Goal: Transaction & Acquisition: Book appointment/travel/reservation

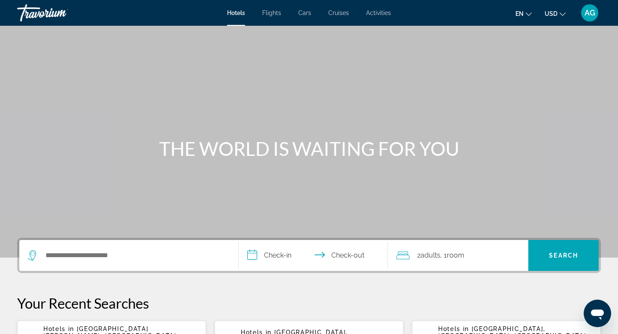
click at [65, 263] on div "Search widget" at bounding box center [129, 255] width 202 height 31
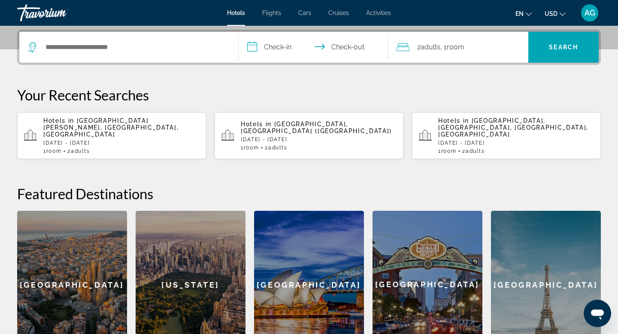
scroll to position [210, 0]
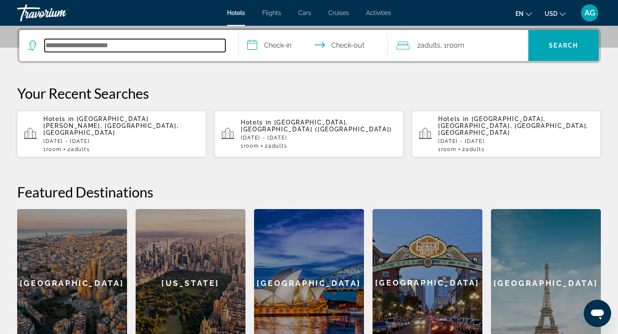
click at [105, 52] on input "Search hotel destination" at bounding box center [135, 45] width 181 height 13
click at [107, 42] on input "Search hotel destination" at bounding box center [135, 45] width 181 height 13
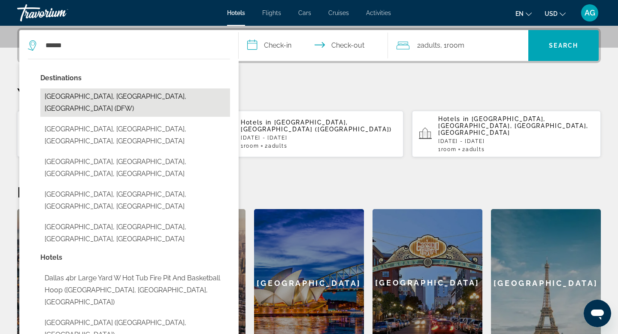
click at [66, 97] on button "[GEOGRAPHIC_DATA], [GEOGRAPHIC_DATA], [GEOGRAPHIC_DATA] (DFW)" at bounding box center [135, 102] width 190 height 28
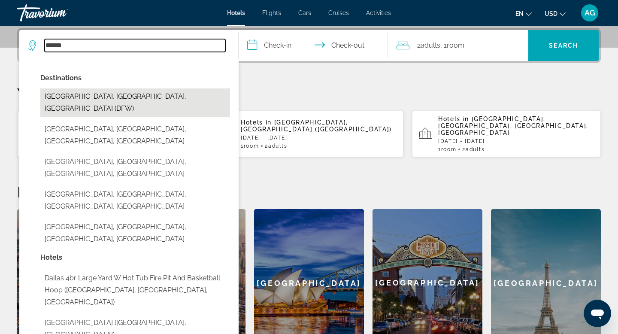
type input "**********"
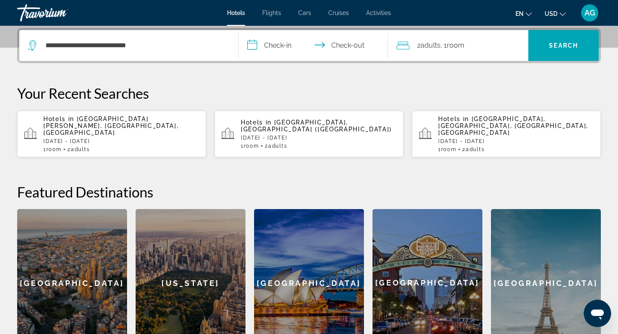
click at [267, 47] on input "**********" at bounding box center [315, 46] width 153 height 33
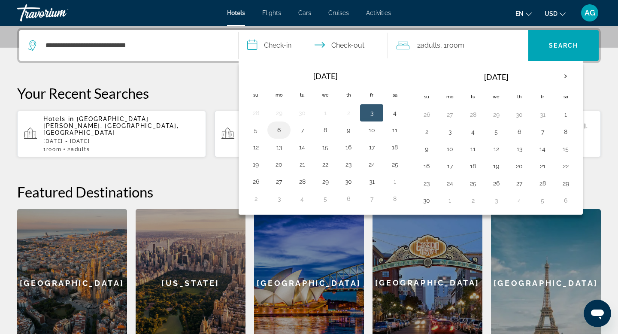
click at [271, 128] on td "6" at bounding box center [278, 129] width 23 height 17
click at [278, 129] on button "6" at bounding box center [279, 130] width 14 height 12
click at [325, 127] on button "8" at bounding box center [325, 130] width 14 height 12
type input "**********"
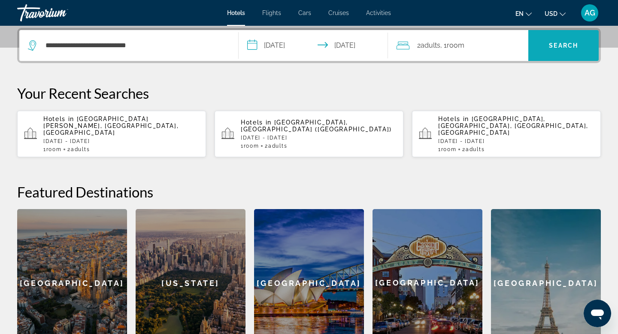
click at [554, 37] on span "Search" at bounding box center [563, 45] width 70 height 21
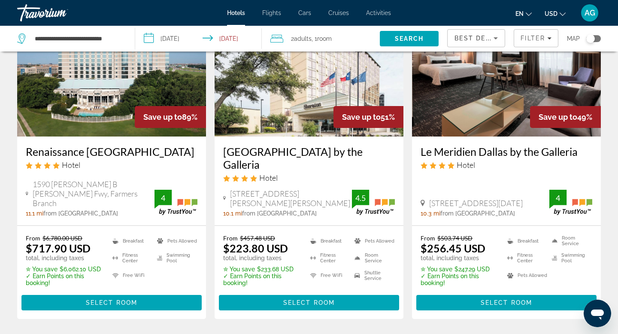
scroll to position [55, 0]
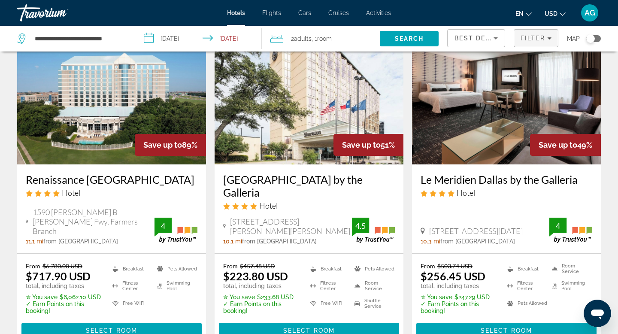
click at [533, 36] on span "Filter" at bounding box center [533, 38] width 24 height 7
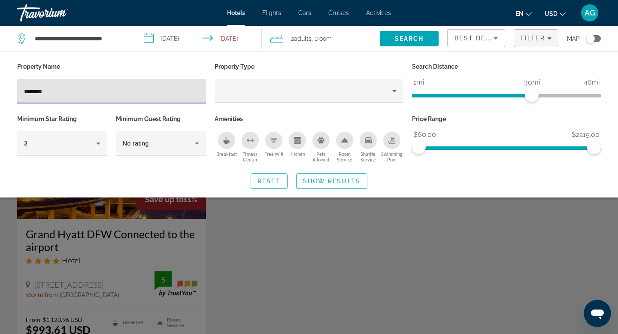
type input "********"
click at [133, 221] on div "Search widget" at bounding box center [309, 231] width 618 height 205
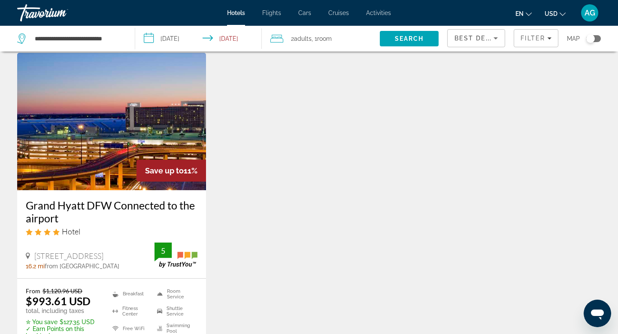
scroll to position [29, 0]
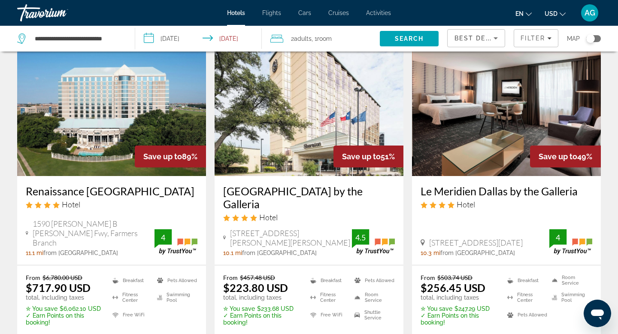
scroll to position [47, 0]
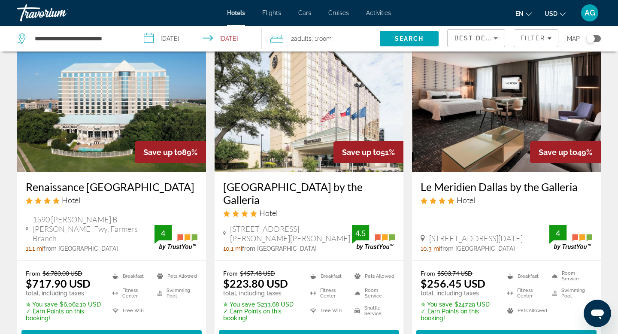
click at [80, 139] on img "Main content" at bounding box center [111, 102] width 189 height 137
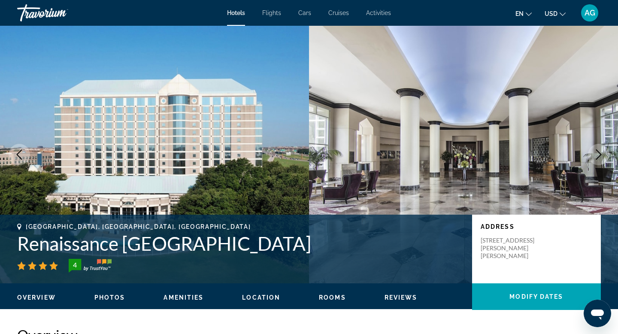
click at [597, 156] on icon "Next image" at bounding box center [599, 154] width 10 height 10
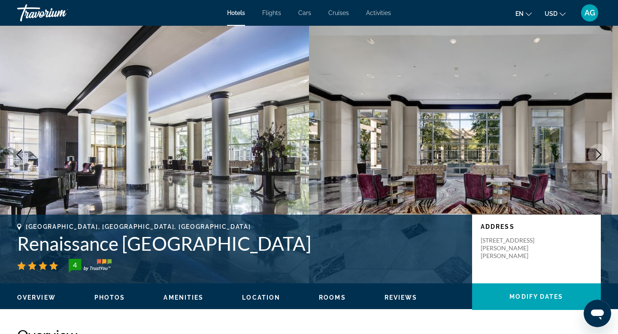
click at [597, 156] on icon "Next image" at bounding box center [599, 154] width 10 height 10
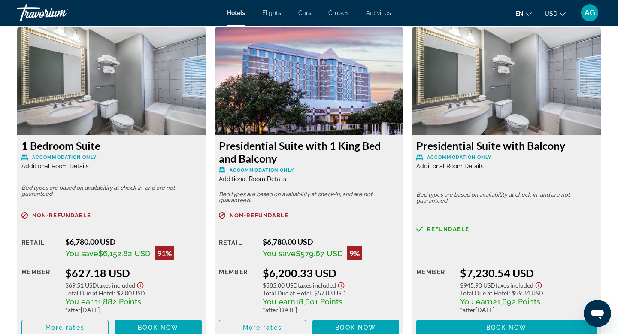
scroll to position [1188, 0]
click at [123, 109] on img "Main content" at bounding box center [111, 80] width 189 height 107
click at [109, 153] on div "1 Bedroom Suite Accommodation Only Additional Room Details" at bounding box center [111, 154] width 180 height 31
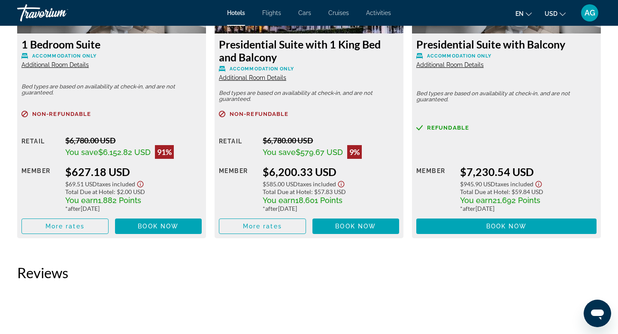
scroll to position [1289, 0]
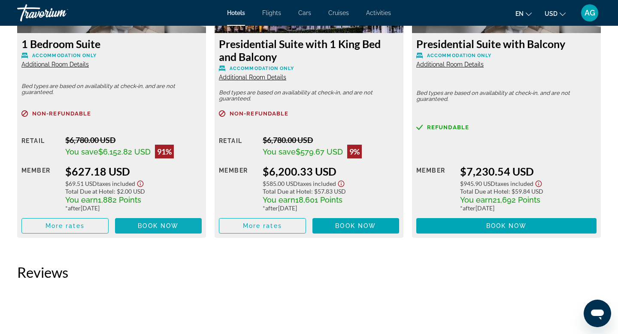
click at [136, 225] on span "Main content" at bounding box center [158, 225] width 87 height 21
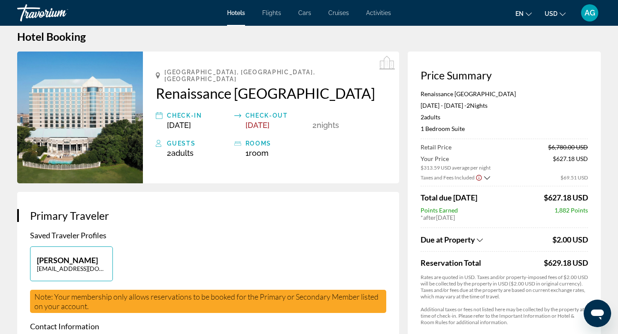
scroll to position [13, 0]
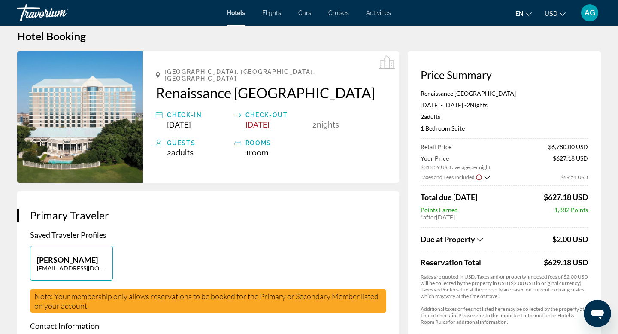
click at [97, 148] on img "Main content" at bounding box center [80, 117] width 126 height 132
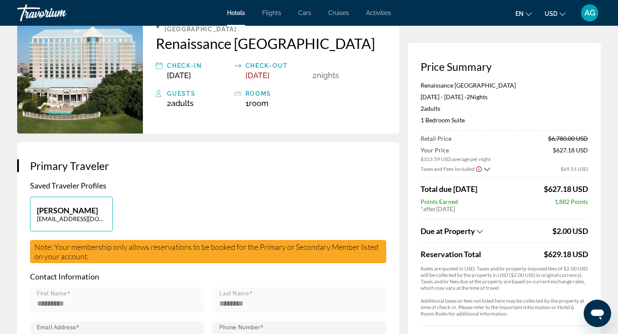
scroll to position [0, 0]
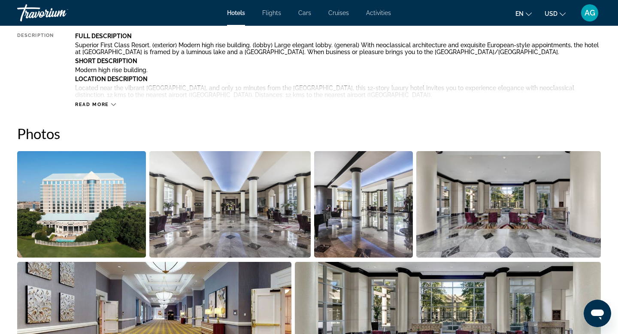
scroll to position [347, 0]
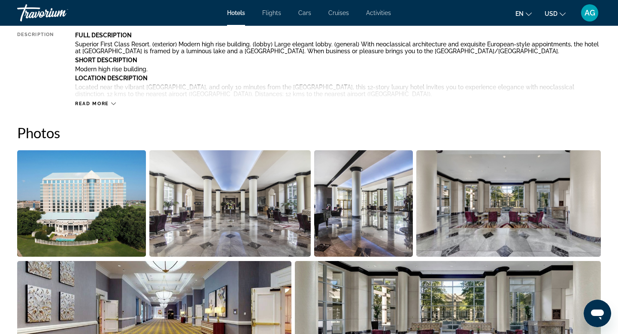
click at [91, 181] on img "Open full-screen image slider" at bounding box center [81, 203] width 129 height 106
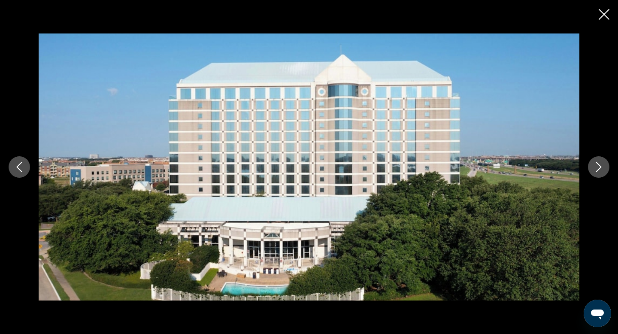
click at [595, 164] on icon "Next image" at bounding box center [599, 167] width 10 height 10
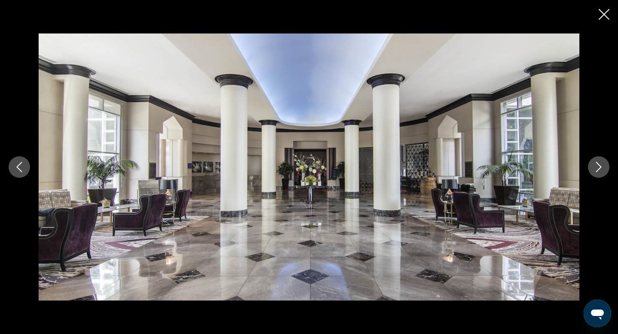
click at [595, 164] on icon "Next image" at bounding box center [599, 167] width 10 height 10
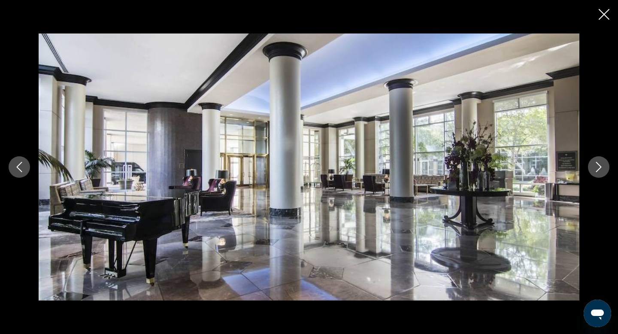
click at [595, 164] on icon "Next image" at bounding box center [599, 167] width 10 height 10
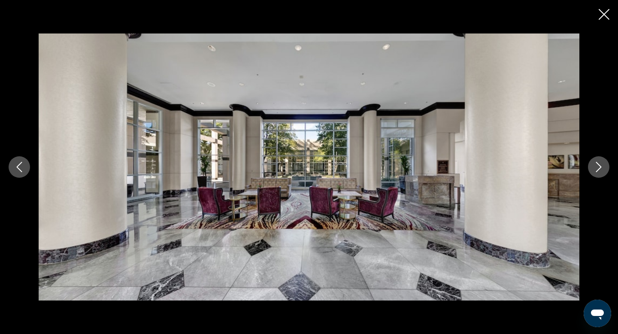
click at [595, 164] on icon "Next image" at bounding box center [599, 167] width 10 height 10
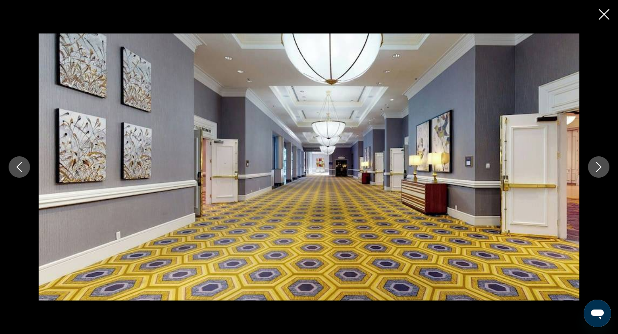
click at [595, 164] on icon "Next image" at bounding box center [599, 167] width 10 height 10
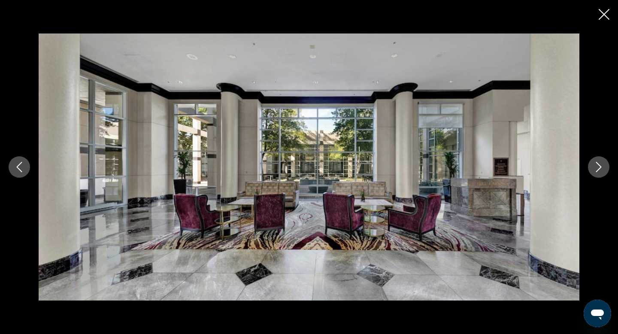
click at [595, 164] on icon "Next image" at bounding box center [599, 167] width 10 height 10
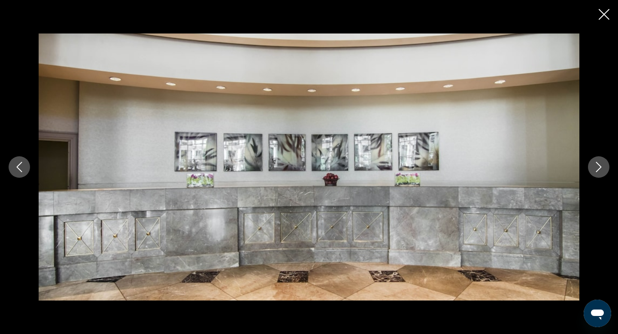
click at [595, 164] on icon "Next image" at bounding box center [599, 167] width 10 height 10
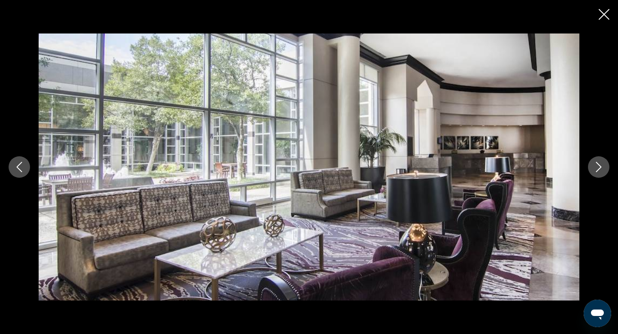
click at [595, 164] on icon "Next image" at bounding box center [599, 167] width 10 height 10
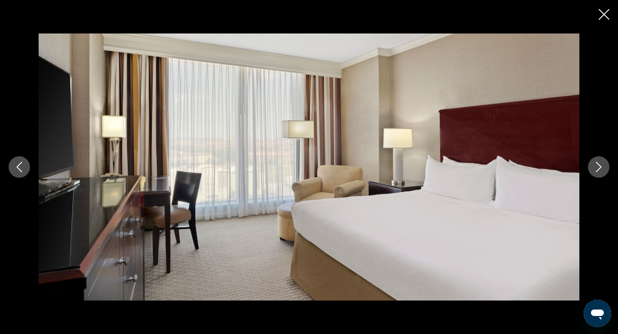
click at [595, 164] on icon "Next image" at bounding box center [599, 167] width 10 height 10
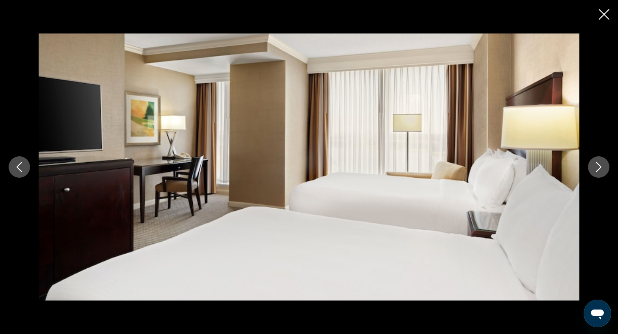
click at [595, 164] on icon "Next image" at bounding box center [599, 167] width 10 height 10
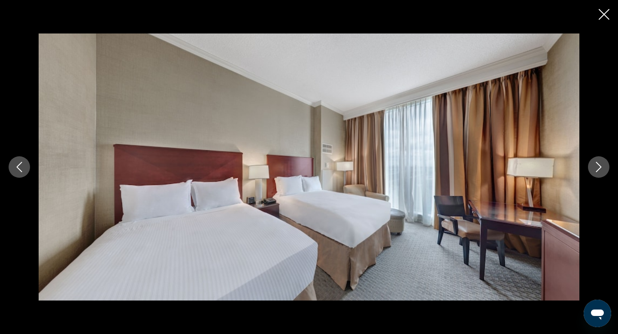
click at [595, 164] on icon "Next image" at bounding box center [599, 167] width 10 height 10
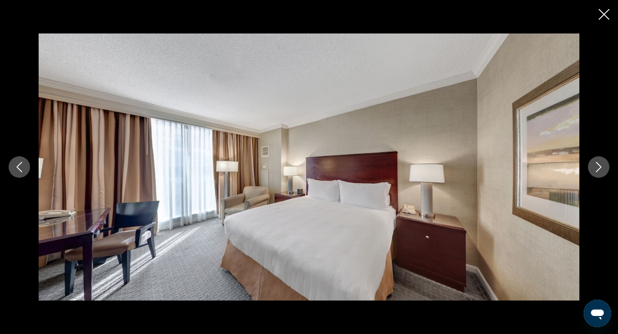
click at [595, 164] on icon "Next image" at bounding box center [599, 167] width 10 height 10
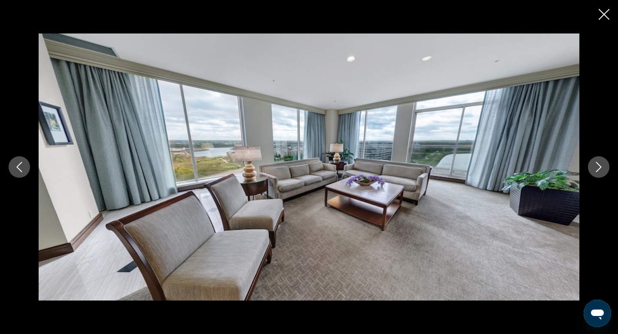
click at [595, 164] on icon "Next image" at bounding box center [599, 167] width 10 height 10
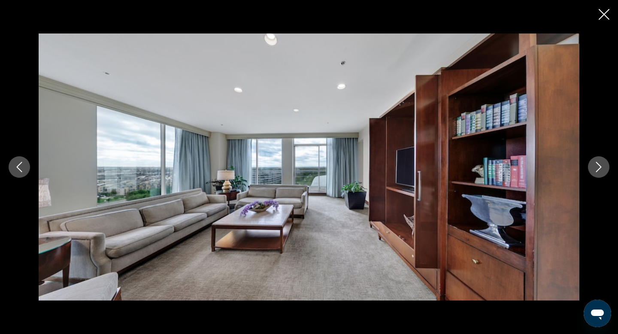
click at [595, 164] on icon "Next image" at bounding box center [599, 167] width 10 height 10
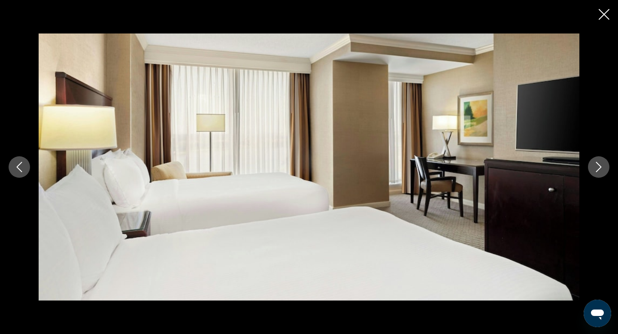
click at [595, 164] on icon "Next image" at bounding box center [599, 167] width 10 height 10
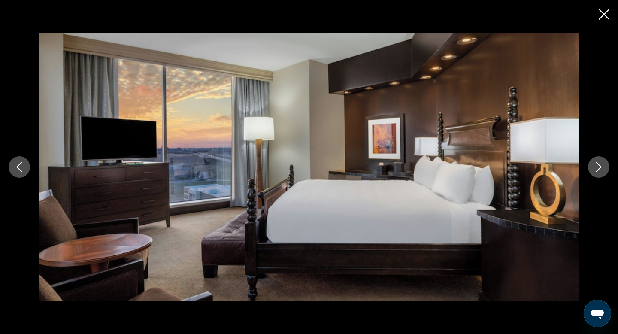
click at [595, 164] on icon "Next image" at bounding box center [599, 167] width 10 height 10
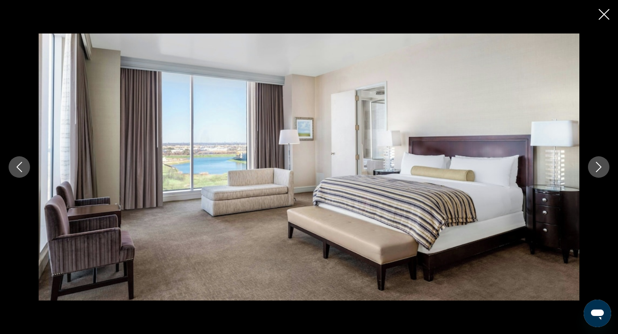
click at [595, 164] on icon "Next image" at bounding box center [599, 167] width 10 height 10
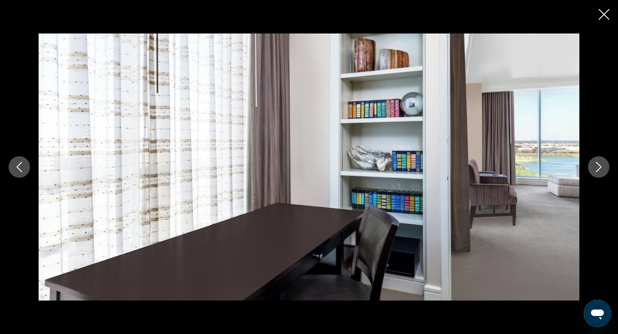
click at [595, 164] on icon "Next image" at bounding box center [599, 167] width 10 height 10
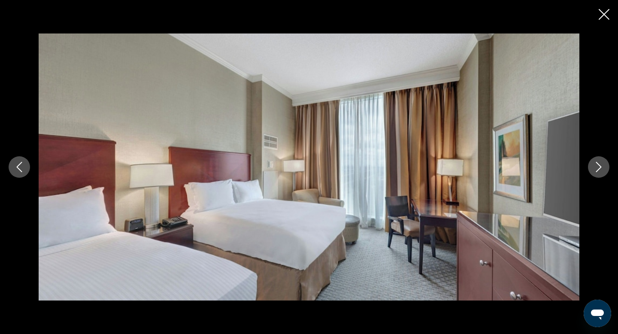
click at [595, 164] on icon "Next image" at bounding box center [599, 167] width 10 height 10
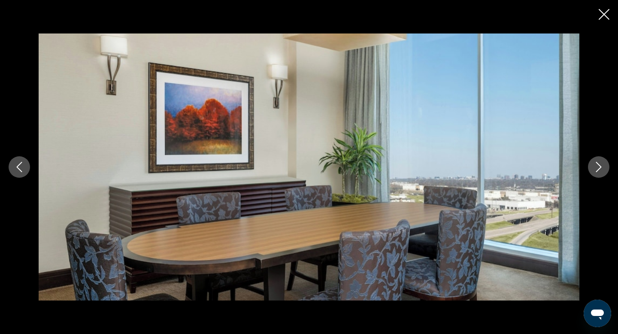
click at [595, 164] on icon "Next image" at bounding box center [599, 167] width 10 height 10
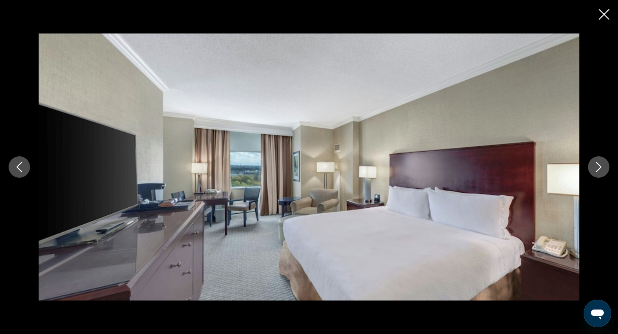
click at [595, 164] on icon "Next image" at bounding box center [599, 167] width 10 height 10
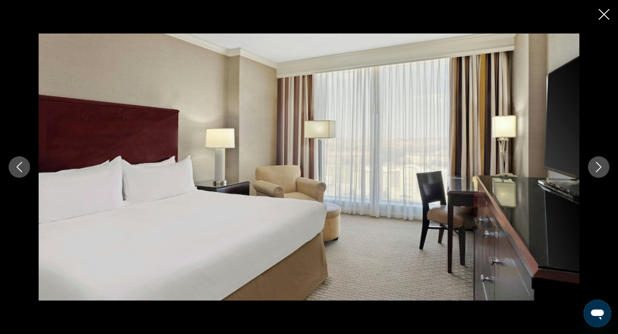
click at [595, 164] on icon "Next image" at bounding box center [599, 167] width 10 height 10
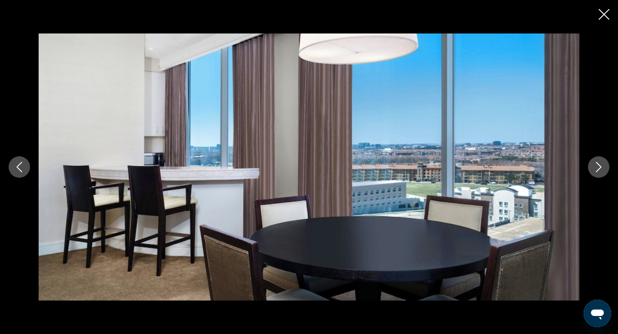
click at [595, 164] on icon "Next image" at bounding box center [599, 167] width 10 height 10
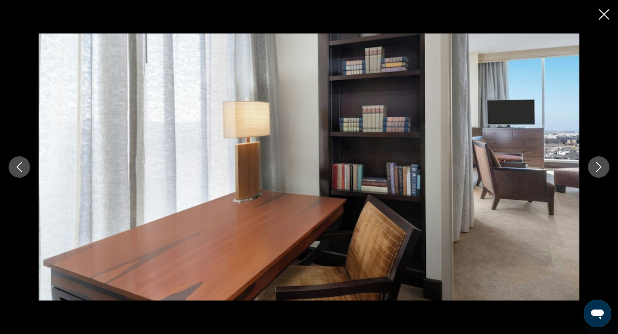
click at [595, 164] on icon "Next image" at bounding box center [599, 167] width 10 height 10
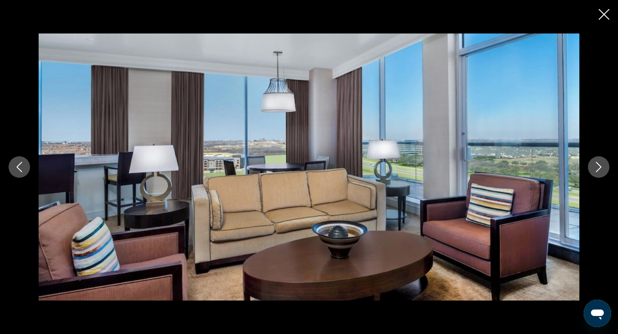
click at [595, 164] on icon "Next image" at bounding box center [599, 167] width 10 height 10
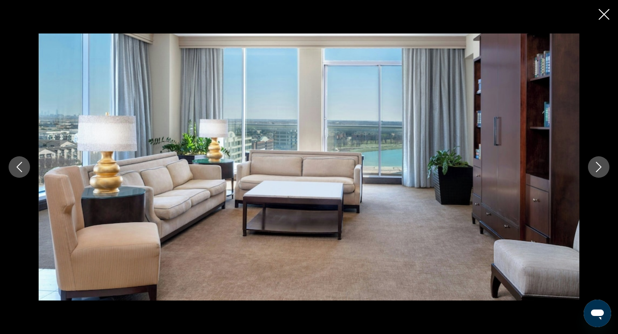
click at [21, 172] on button "Previous image" at bounding box center [19, 166] width 21 height 21
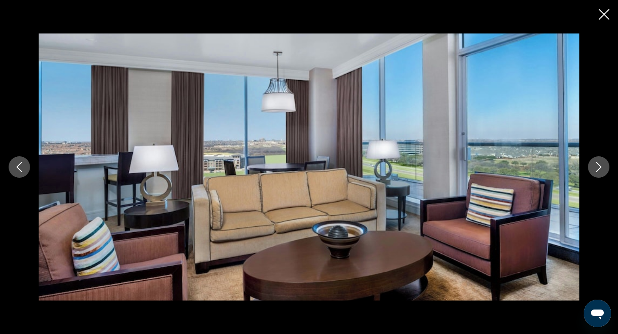
click at [21, 172] on button "Previous image" at bounding box center [19, 166] width 21 height 21
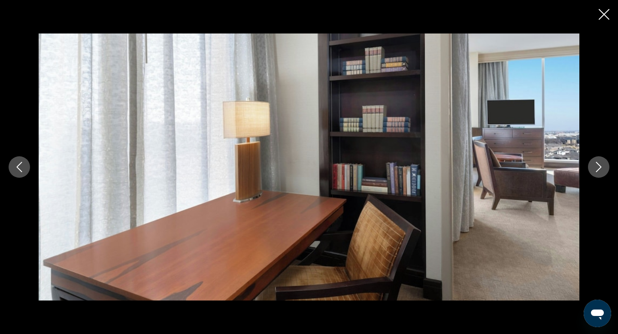
click at [601, 15] on icon "Close slideshow" at bounding box center [604, 14] width 11 height 11
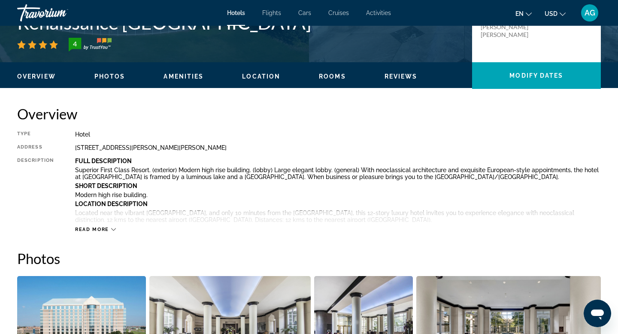
scroll to position [252, 0]
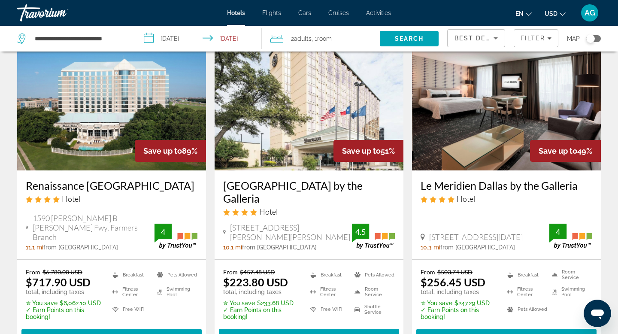
scroll to position [50, 0]
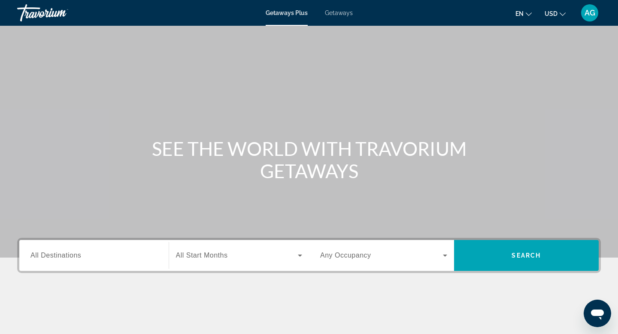
click at [338, 15] on span "Getaways" at bounding box center [339, 12] width 28 height 7
click at [121, 253] on input "Destination All Destinations" at bounding box center [93, 256] width 127 height 10
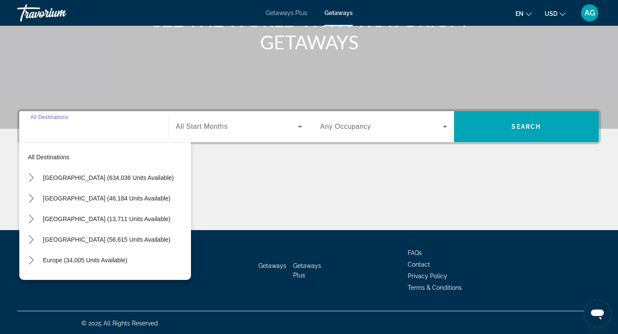
scroll to position [130, 0]
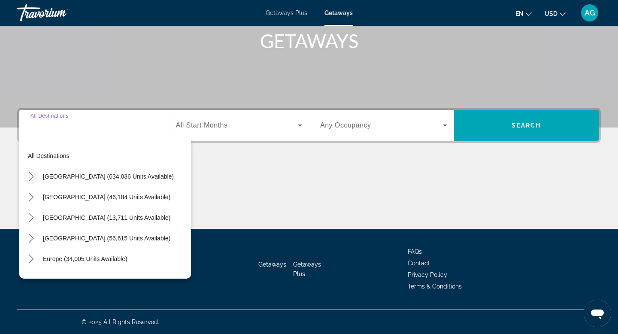
click at [32, 177] on icon "Toggle United States (634,036 units available) submenu" at bounding box center [31, 176] width 5 height 9
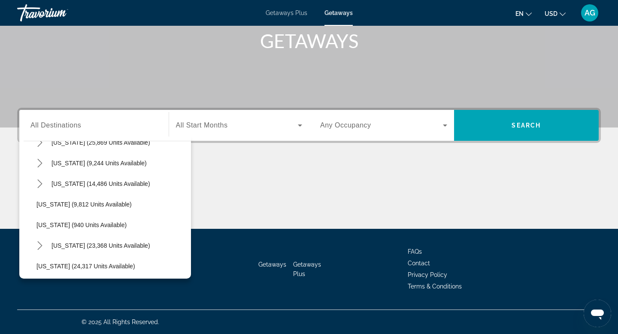
scroll to position [758, 0]
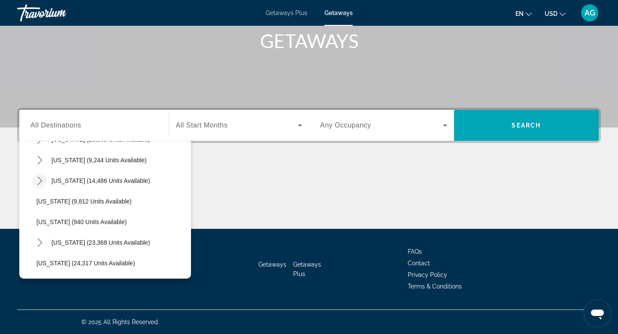
click at [41, 182] on icon "Toggle Texas (14,486 units available) submenu" at bounding box center [40, 180] width 9 height 9
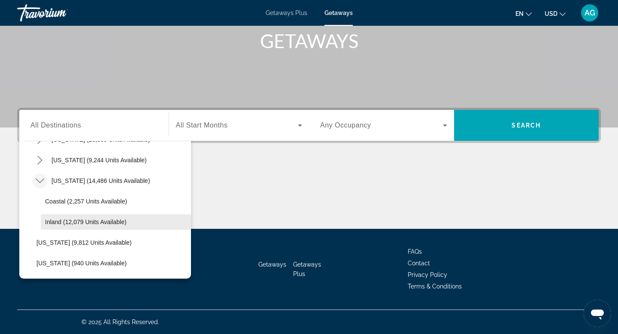
click at [67, 218] on span "Inland (12,079 units available)" at bounding box center [86, 221] width 82 height 7
type input "**********"
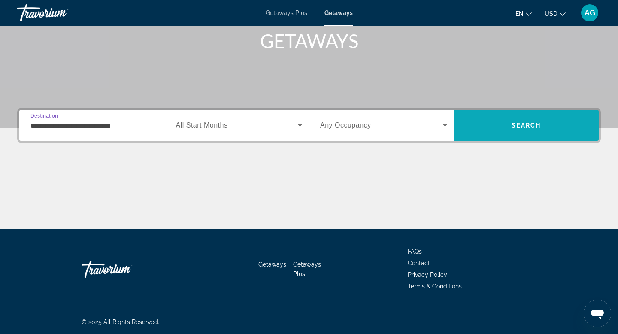
click at [522, 135] on span "Search" at bounding box center [526, 125] width 145 height 21
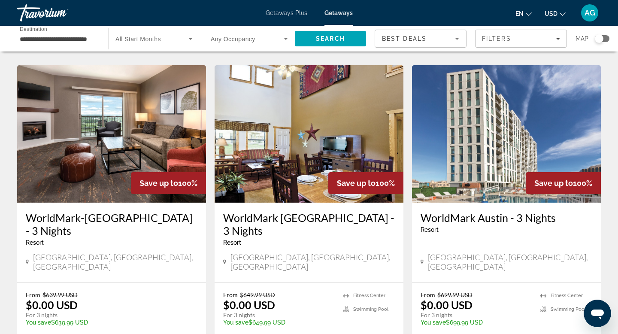
scroll to position [333, 0]
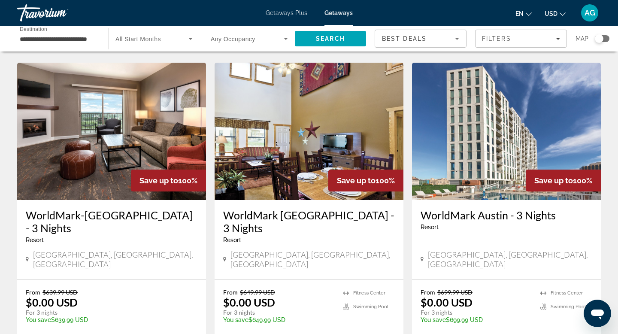
click at [480, 168] on img "Main content" at bounding box center [506, 131] width 189 height 137
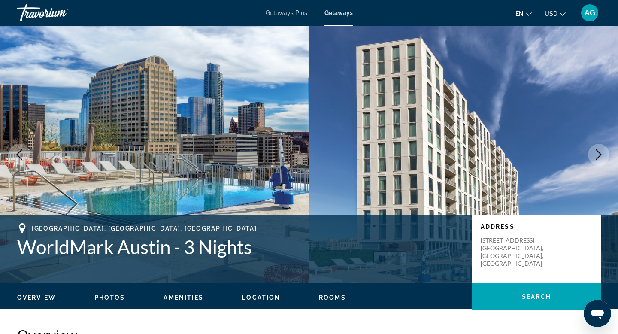
click at [597, 154] on icon "Next image" at bounding box center [599, 154] width 10 height 10
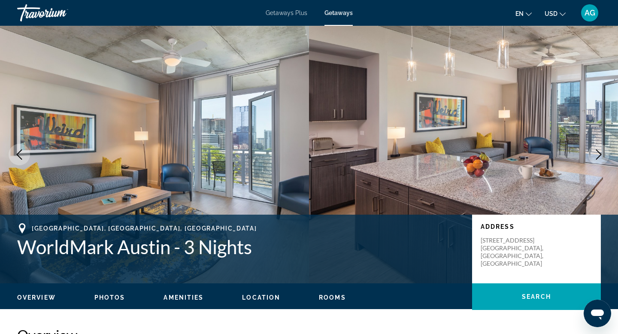
click at [597, 154] on icon "Next image" at bounding box center [599, 154] width 10 height 10
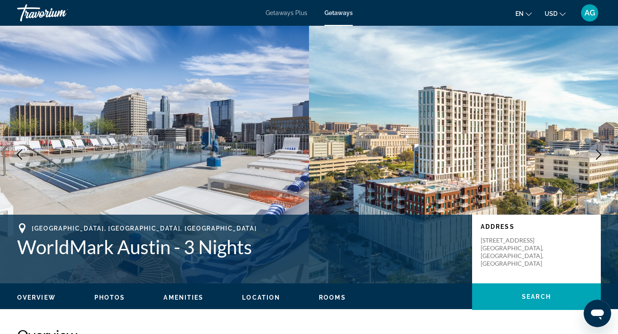
click at [597, 154] on icon "Next image" at bounding box center [599, 154] width 10 height 10
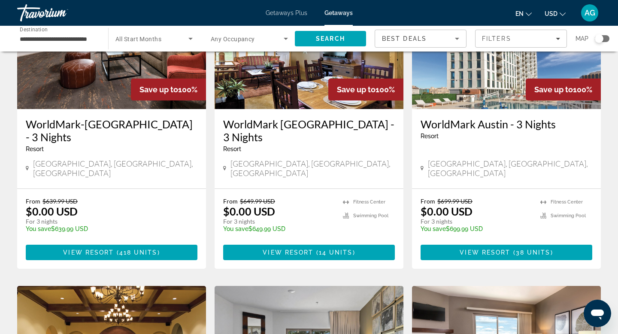
scroll to position [366, 0]
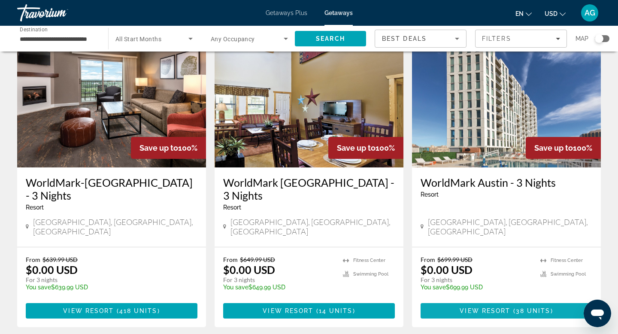
click at [485, 307] on span "View Resort" at bounding box center [485, 310] width 51 height 7
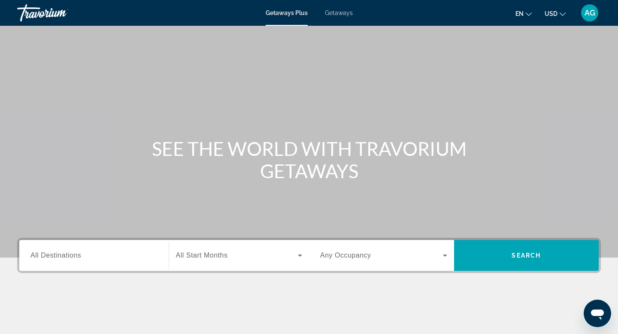
click at [121, 252] on input "Destination All Destinations" at bounding box center [93, 256] width 127 height 10
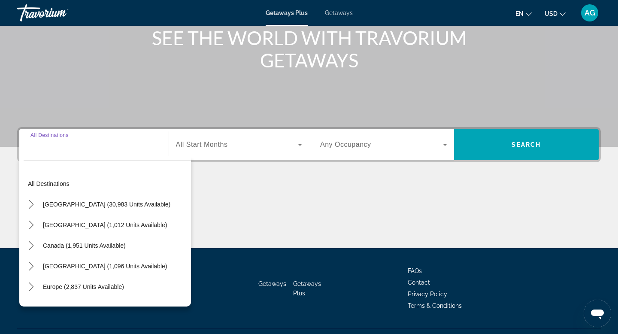
scroll to position [130, 0]
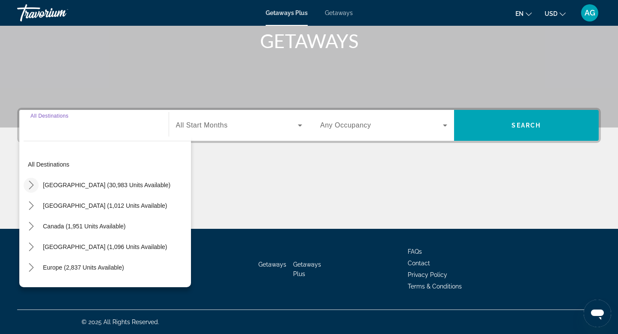
click at [30, 186] on icon "Toggle United States (30,983 units available) submenu" at bounding box center [31, 185] width 9 height 9
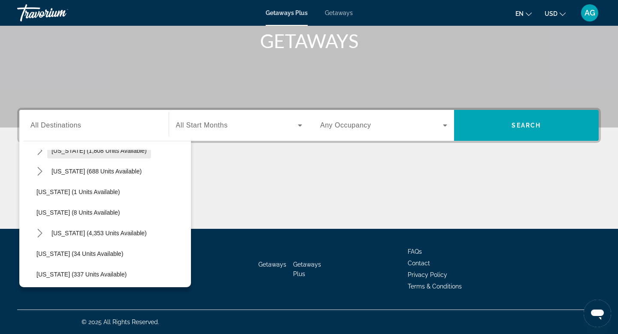
scroll to position [97, 0]
click at [58, 231] on span "Florida (4,353 units available)" at bounding box center [99, 232] width 95 height 7
type input "**********"
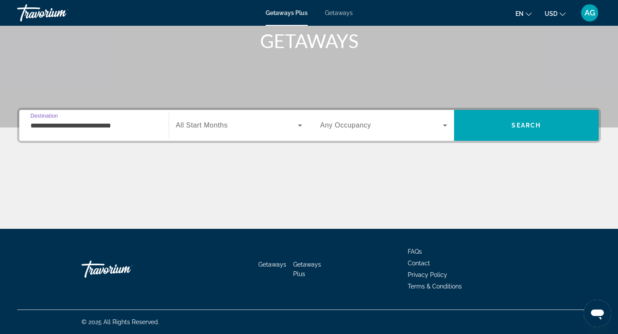
click at [282, 126] on span "Search widget" at bounding box center [237, 125] width 122 height 10
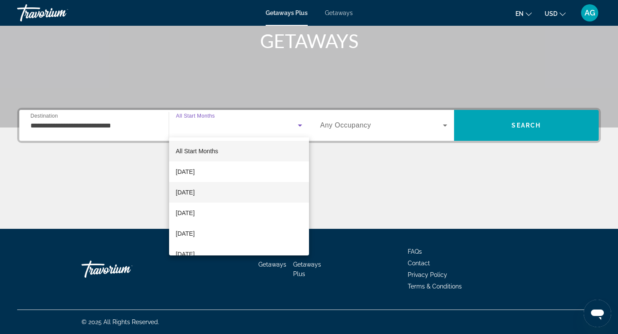
click at [195, 191] on span "November 2025" at bounding box center [185, 192] width 19 height 10
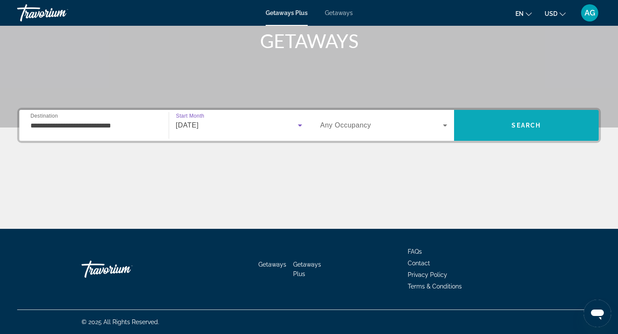
click at [494, 124] on span "Search" at bounding box center [526, 125] width 145 height 21
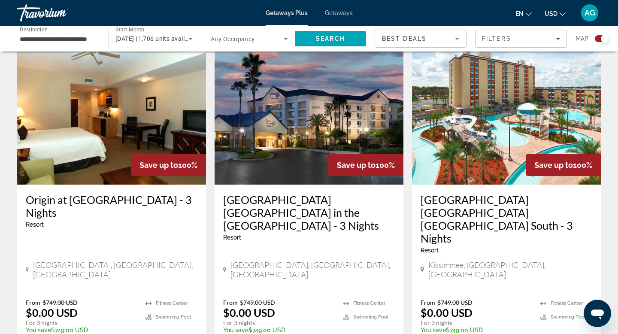
scroll to position [325, 0]
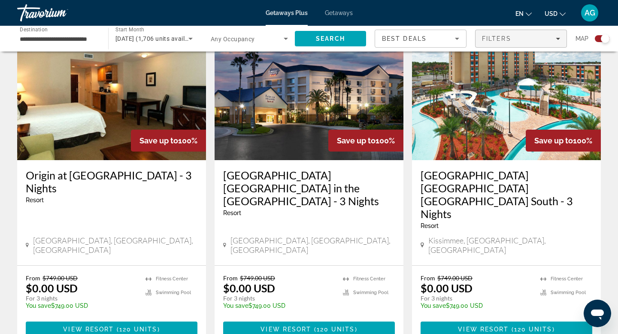
click at [555, 40] on div "Filters" at bounding box center [521, 38] width 78 height 7
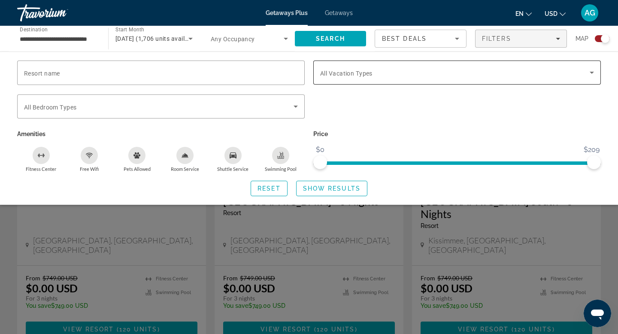
click at [586, 76] on span "Search widget" at bounding box center [455, 72] width 270 height 10
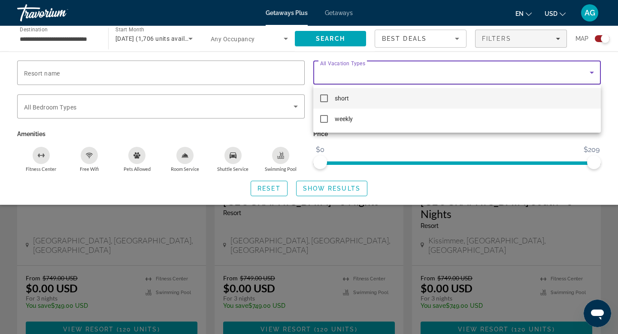
click at [296, 107] on div at bounding box center [309, 167] width 618 height 334
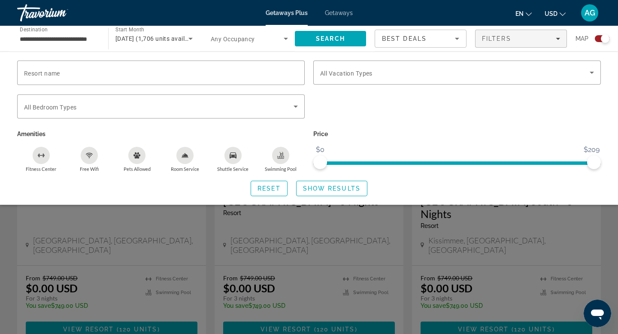
click at [296, 107] on icon "Search widget" at bounding box center [296, 106] width 10 height 10
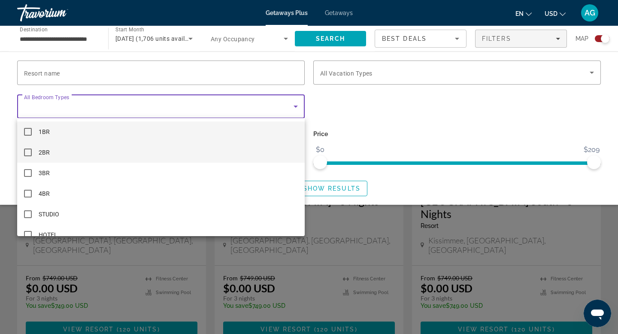
click at [206, 149] on mat-option "2BR" at bounding box center [161, 152] width 288 height 21
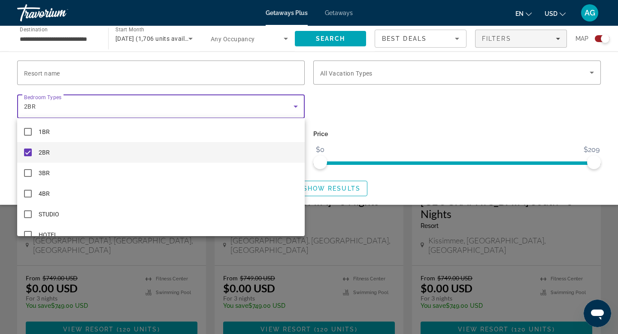
click at [321, 185] on div at bounding box center [309, 167] width 618 height 334
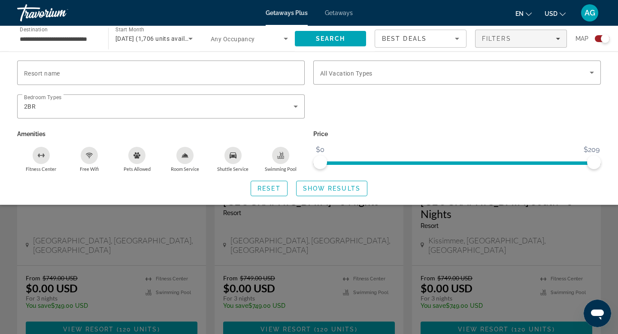
click at [321, 185] on span "Show Results" at bounding box center [332, 188] width 58 height 7
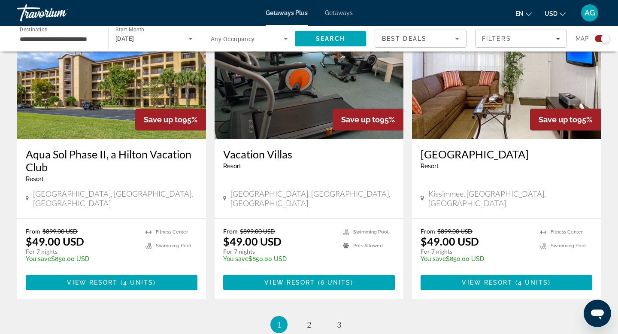
scroll to position [1296, 0]
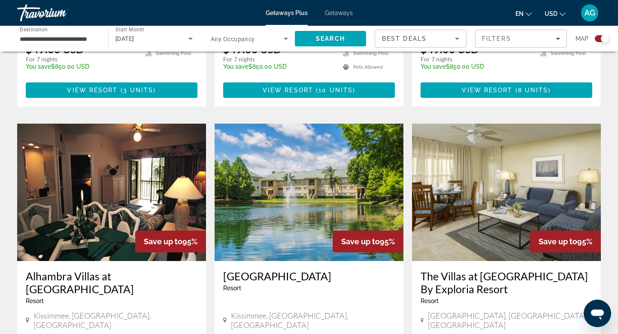
scroll to position [837, 0]
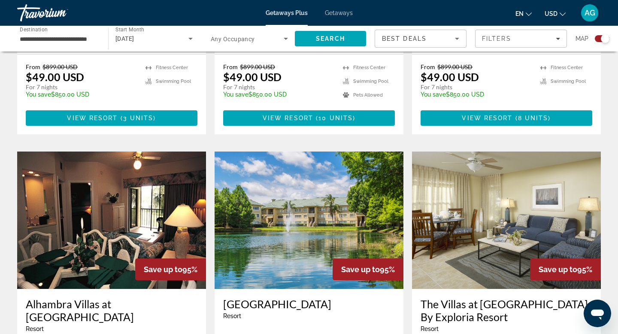
click at [337, 13] on span "Getaways" at bounding box center [339, 12] width 28 height 7
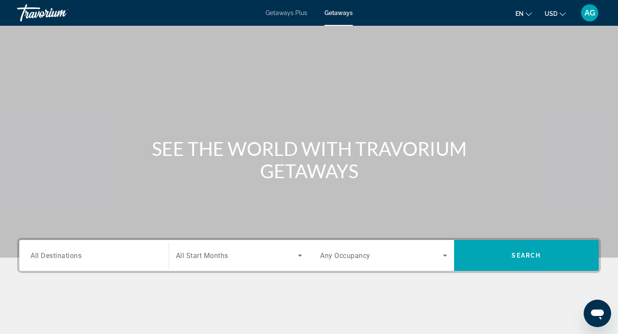
click at [76, 251] on input "Destination All Destinations" at bounding box center [93, 256] width 127 height 10
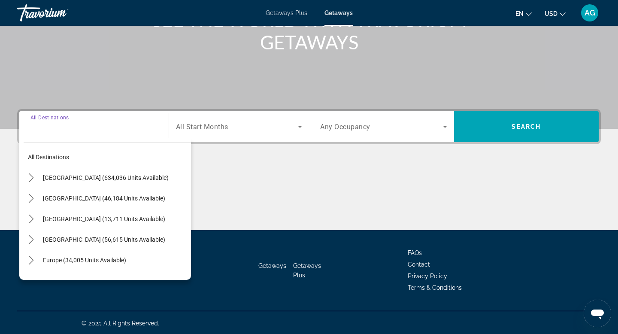
scroll to position [130, 0]
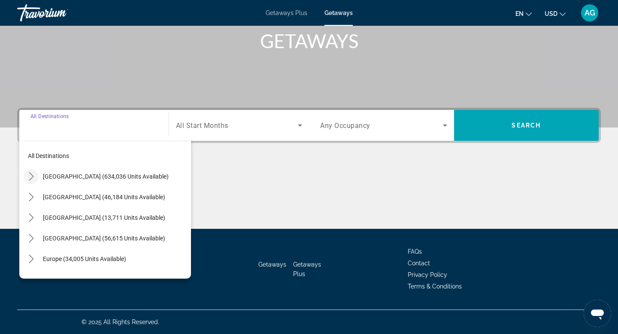
click at [32, 178] on icon "Toggle United States (634,036 units available) submenu" at bounding box center [31, 176] width 9 height 9
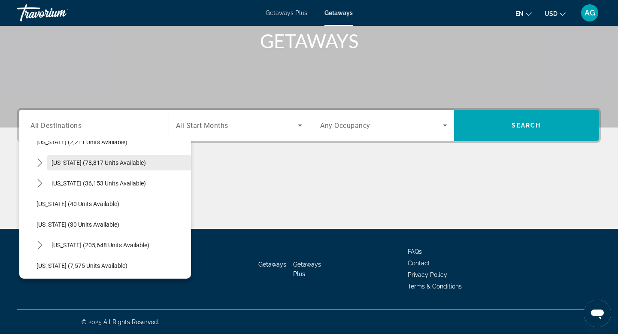
scroll to position [76, 0]
click at [38, 242] on icon "Toggle Florida (205,648 units available) submenu" at bounding box center [40, 244] width 9 height 9
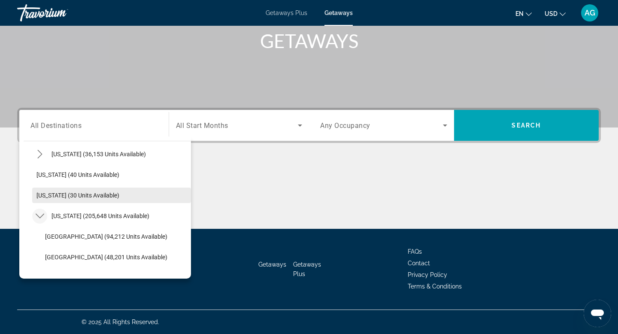
scroll to position [112, 0]
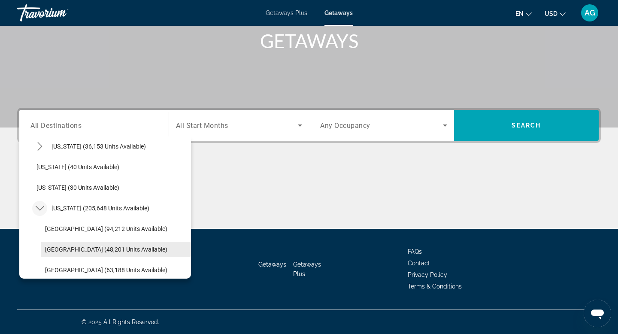
click at [64, 254] on span "Select destination: East Coast (48,201 units available)" at bounding box center [116, 249] width 150 height 21
type input "**********"
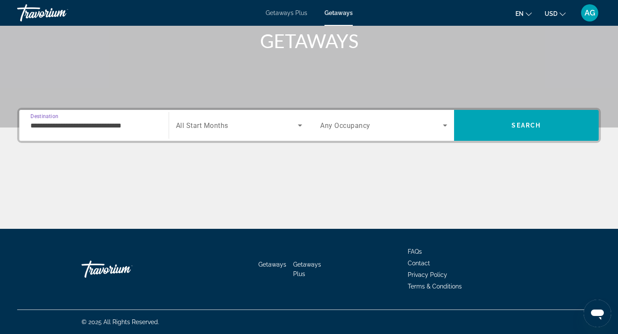
click at [236, 124] on span "Search widget" at bounding box center [237, 125] width 122 height 10
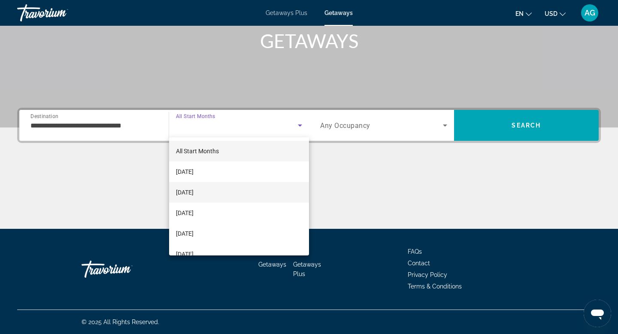
click at [194, 194] on span "November 2025" at bounding box center [185, 192] width 18 height 10
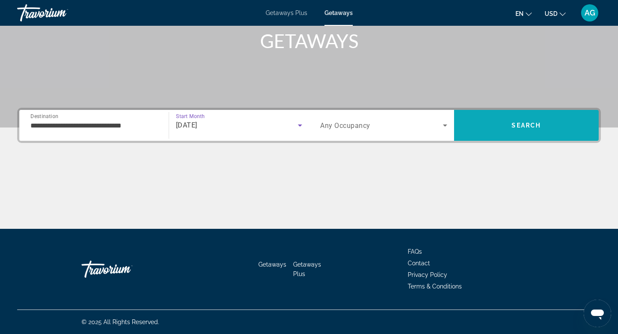
click at [498, 136] on span "Search" at bounding box center [526, 125] width 145 height 31
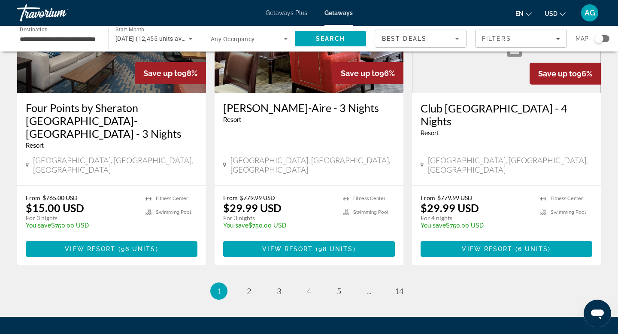
scroll to position [1076, 0]
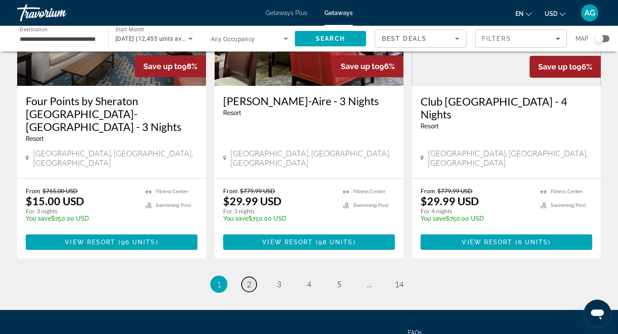
click at [251, 277] on link "page 2" at bounding box center [249, 284] width 15 height 15
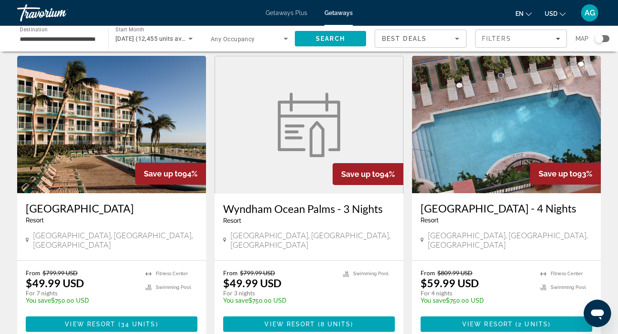
scroll to position [27, 0]
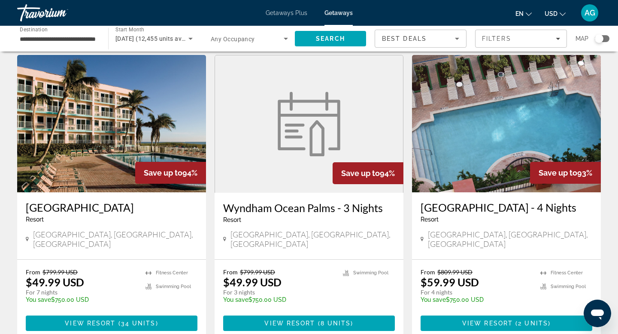
click at [123, 140] on img "Main content" at bounding box center [111, 123] width 189 height 137
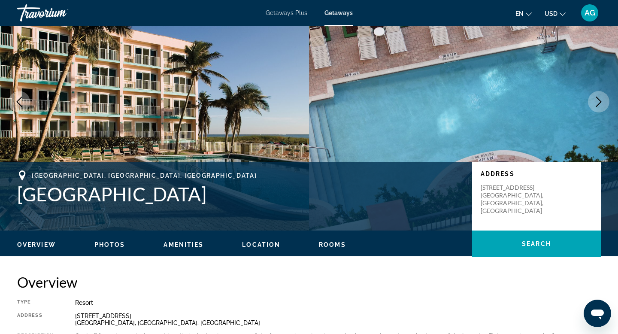
scroll to position [49, 0]
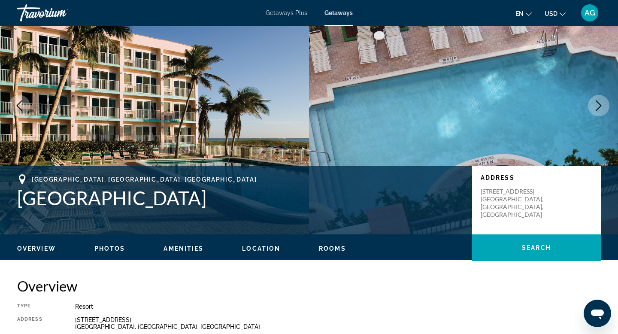
click at [596, 104] on icon "Next image" at bounding box center [599, 105] width 10 height 10
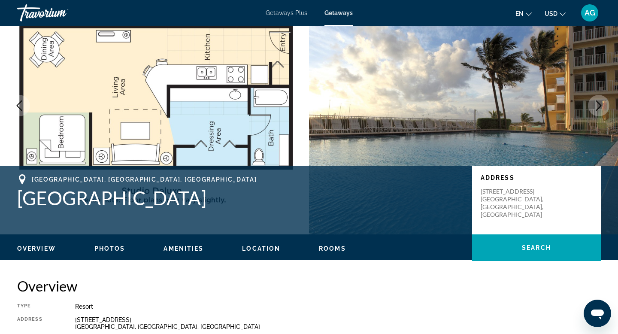
click at [596, 104] on icon "Next image" at bounding box center [599, 105] width 10 height 10
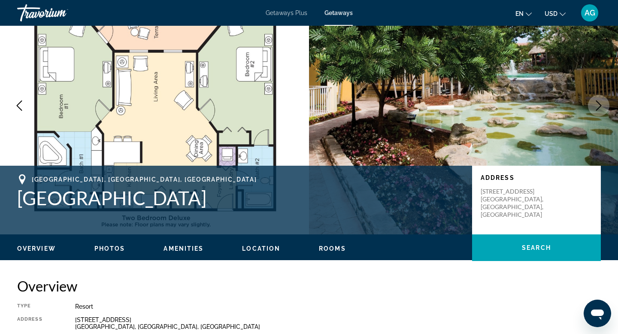
click at [596, 104] on icon "Next image" at bounding box center [599, 105] width 10 height 10
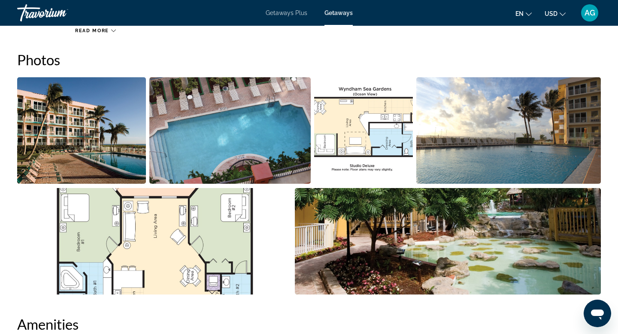
scroll to position [384, 0]
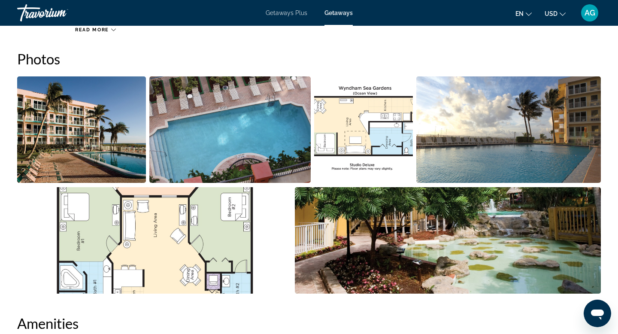
click at [477, 131] on img "Open full-screen image slider" at bounding box center [508, 129] width 185 height 106
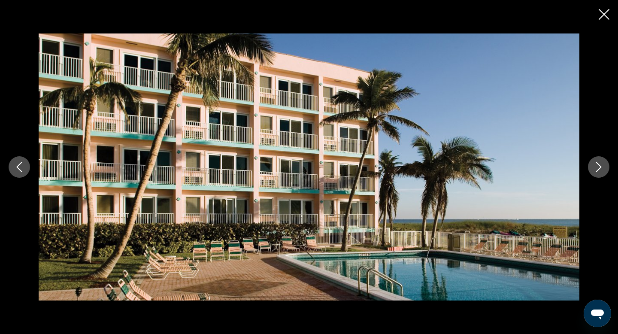
click at [593, 172] on button "Next image" at bounding box center [598, 166] width 21 height 21
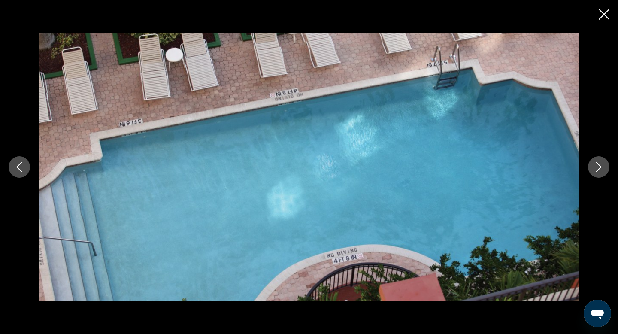
click at [593, 172] on button "Next image" at bounding box center [598, 166] width 21 height 21
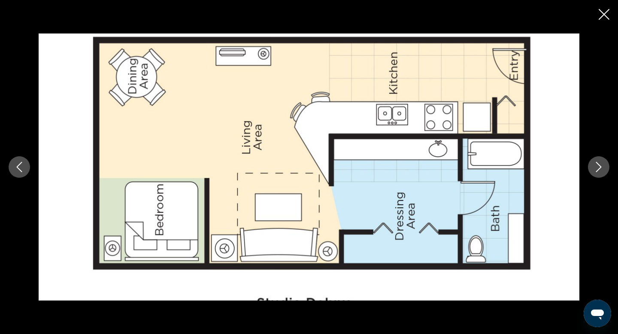
click at [593, 172] on button "Next image" at bounding box center [598, 166] width 21 height 21
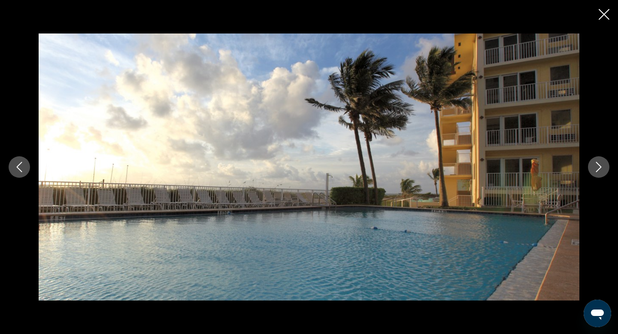
click at [593, 172] on button "Next image" at bounding box center [598, 166] width 21 height 21
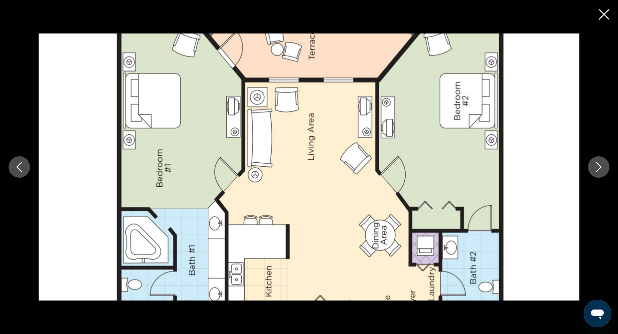
click at [593, 172] on button "Next image" at bounding box center [598, 166] width 21 height 21
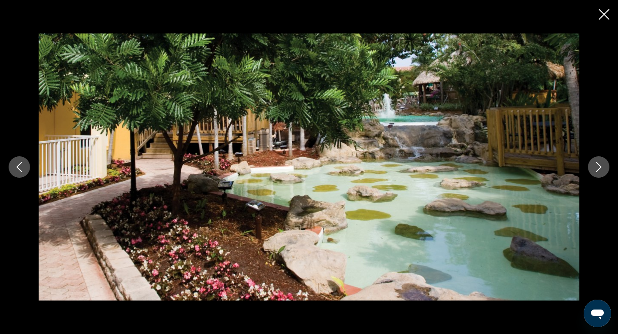
click at [593, 172] on button "Next image" at bounding box center [598, 166] width 21 height 21
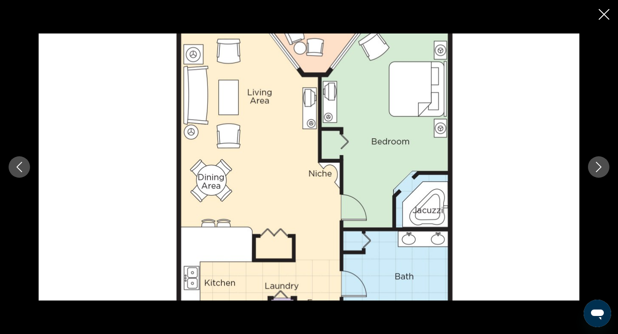
click at [593, 172] on button "Next image" at bounding box center [598, 166] width 21 height 21
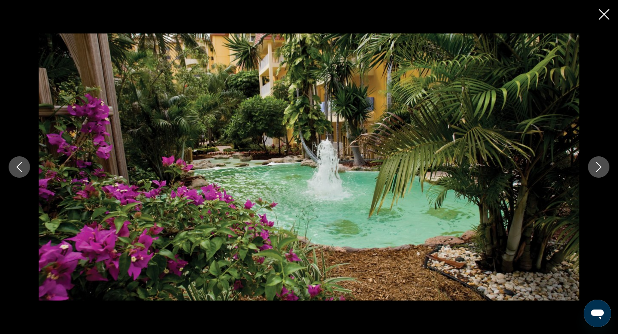
click at [593, 172] on button "Next image" at bounding box center [598, 166] width 21 height 21
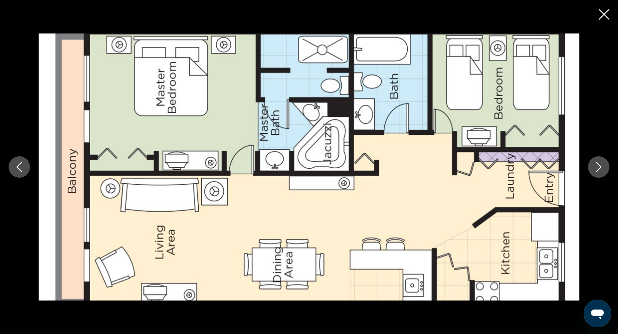
click at [593, 172] on button "Next image" at bounding box center [598, 166] width 21 height 21
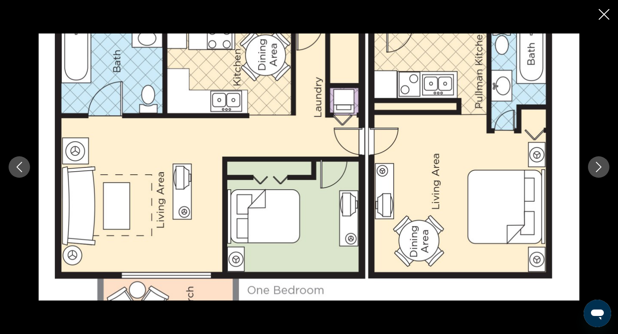
click at [593, 172] on button "Next image" at bounding box center [598, 166] width 21 height 21
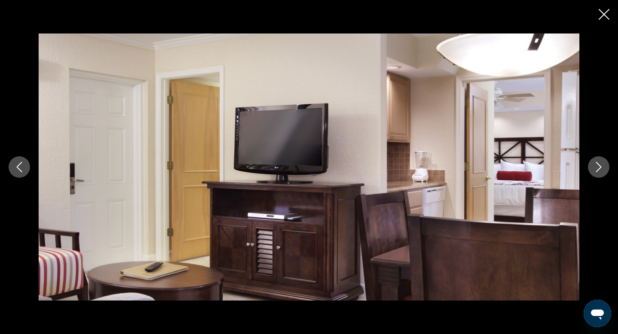
click at [593, 172] on button "Next image" at bounding box center [598, 166] width 21 height 21
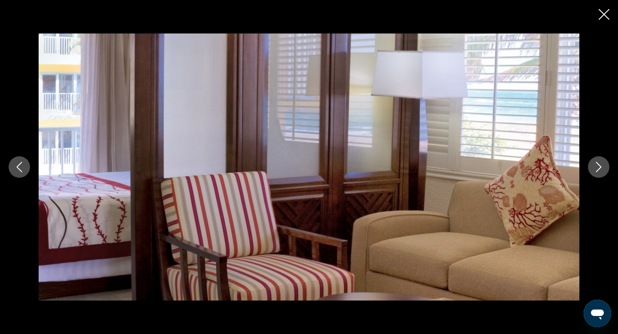
click at [593, 172] on button "Next image" at bounding box center [598, 166] width 21 height 21
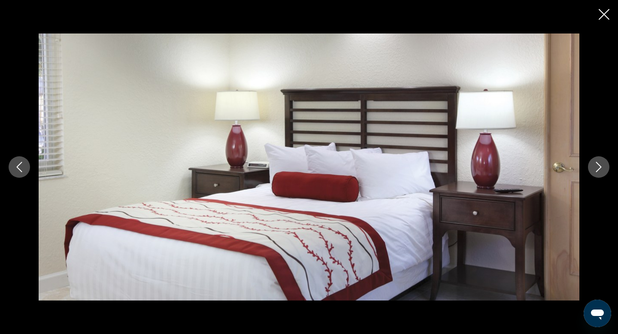
click at [593, 172] on button "Next image" at bounding box center [598, 166] width 21 height 21
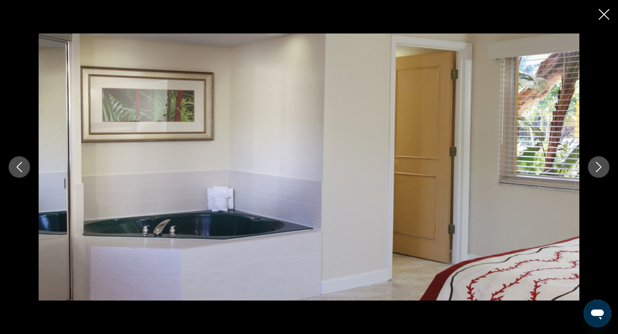
click at [593, 172] on button "Next image" at bounding box center [598, 166] width 21 height 21
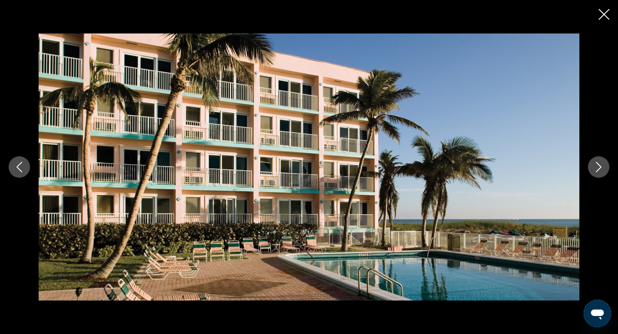
click at [593, 172] on button "Next image" at bounding box center [598, 166] width 21 height 21
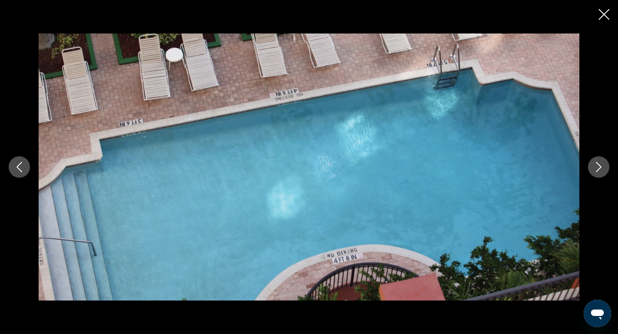
click at [593, 172] on button "Next image" at bounding box center [598, 166] width 21 height 21
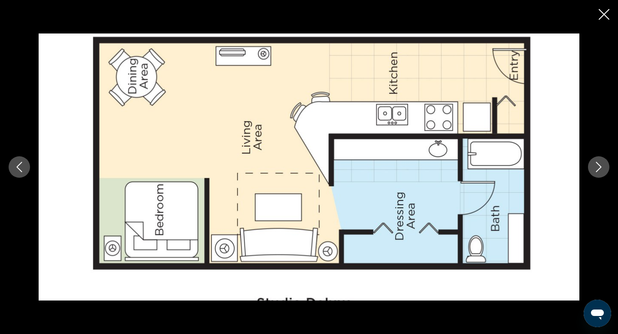
click at [593, 172] on button "Next image" at bounding box center [598, 166] width 21 height 21
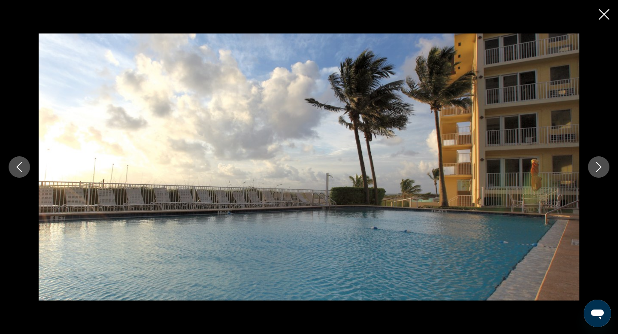
click at [606, 10] on icon "Close slideshow" at bounding box center [604, 14] width 11 height 11
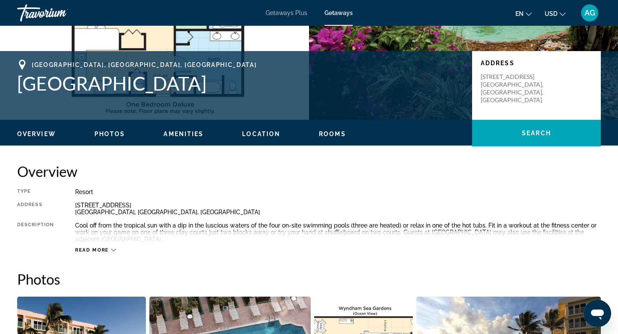
scroll to position [161, 0]
